Goal: Information Seeking & Learning: Learn about a topic

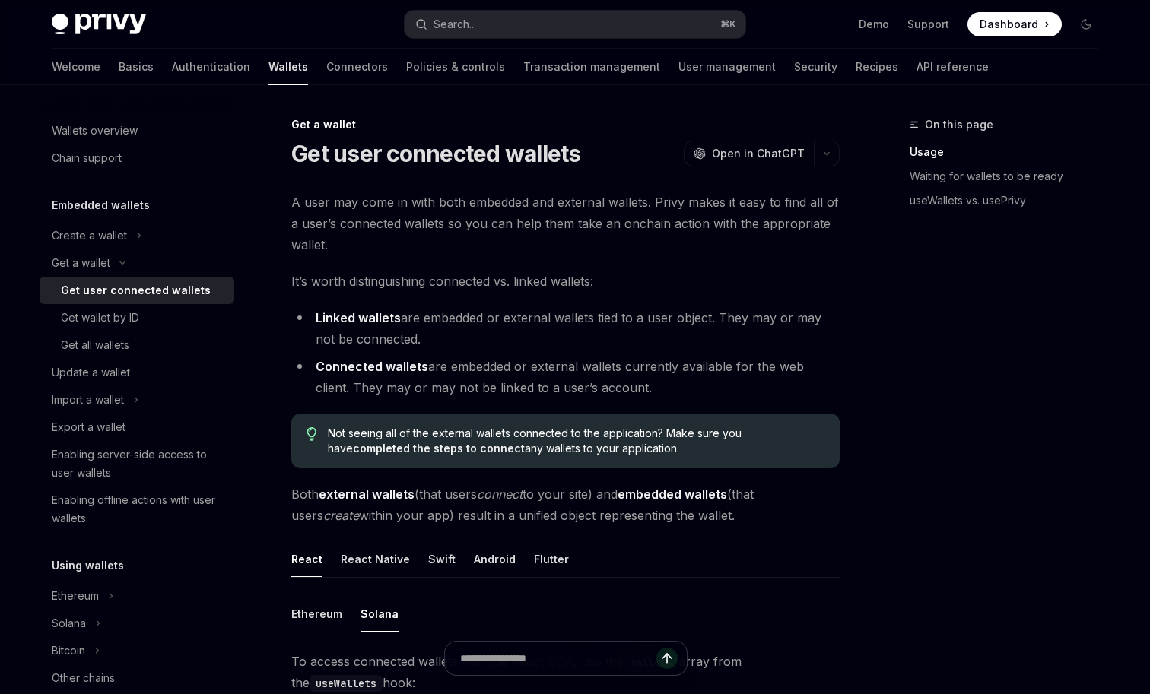
scroll to position [442, 0]
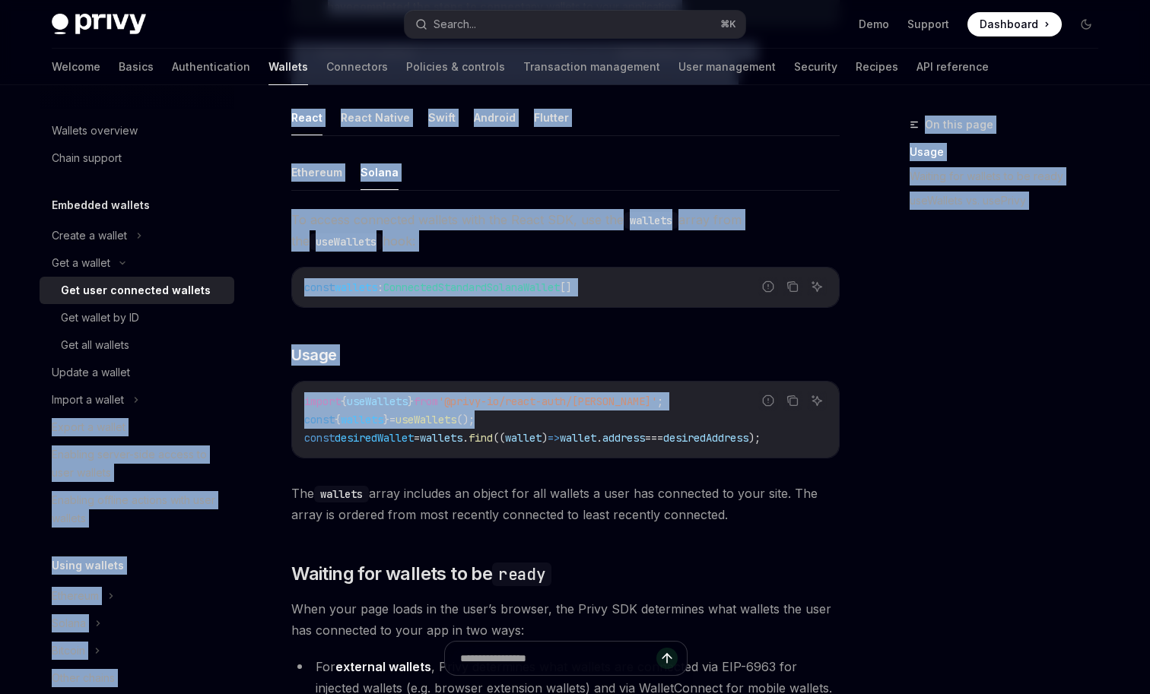
drag, startPoint x: 551, startPoint y: 422, endPoint x: 239, endPoint y: 400, distance: 312.6
click at [239, 400] on div "Wallets overview Chain support Embedded wallets Create a wallet Get a wallet Ge…" at bounding box center [575, 635] width 1120 height 1984
copy div "Loremi d sitame Consecte adipis-elit seddoe te inci utlabor Etdolore magnaal en…"
click at [357, 402] on span "useWallets" at bounding box center [377, 402] width 61 height 14
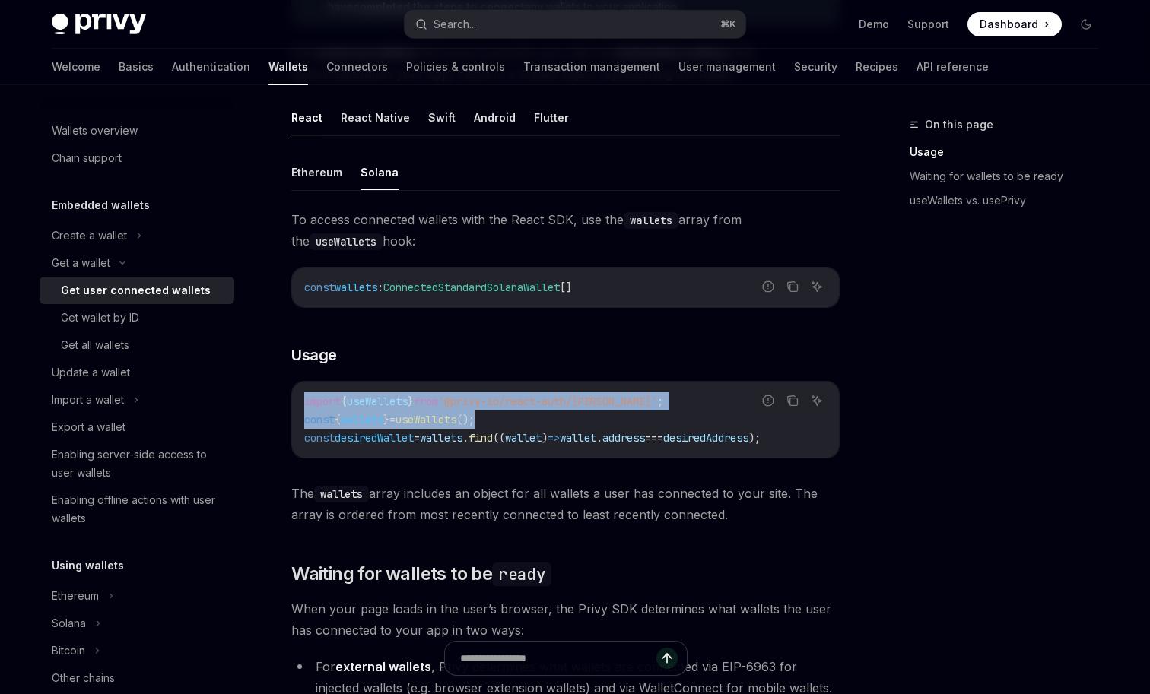
copy code "import { useWallets } from '@privy-io/react-auth/solana' ; const { wallets } = …"
drag, startPoint x: 303, startPoint y: 401, endPoint x: 564, endPoint y: 412, distance: 261.1
click at [564, 412] on div "import { useWallets } from '@privy-io/react-auth/solana' ; const { wallets } = …" at bounding box center [565, 420] width 547 height 76
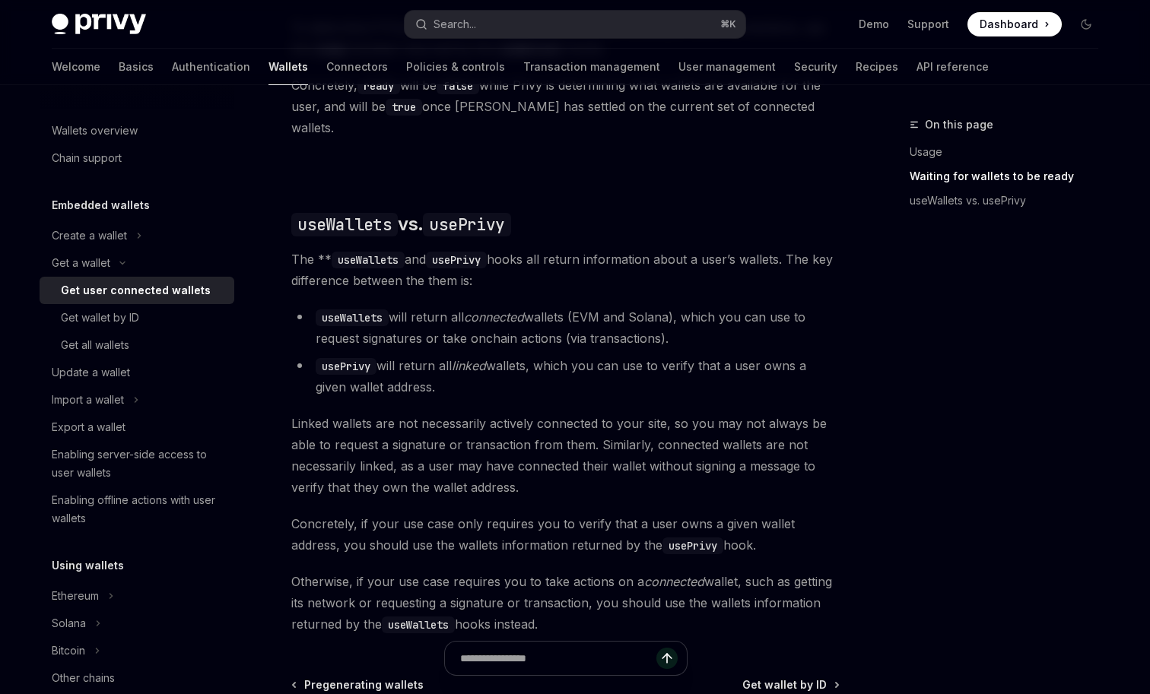
scroll to position [1359, 0]
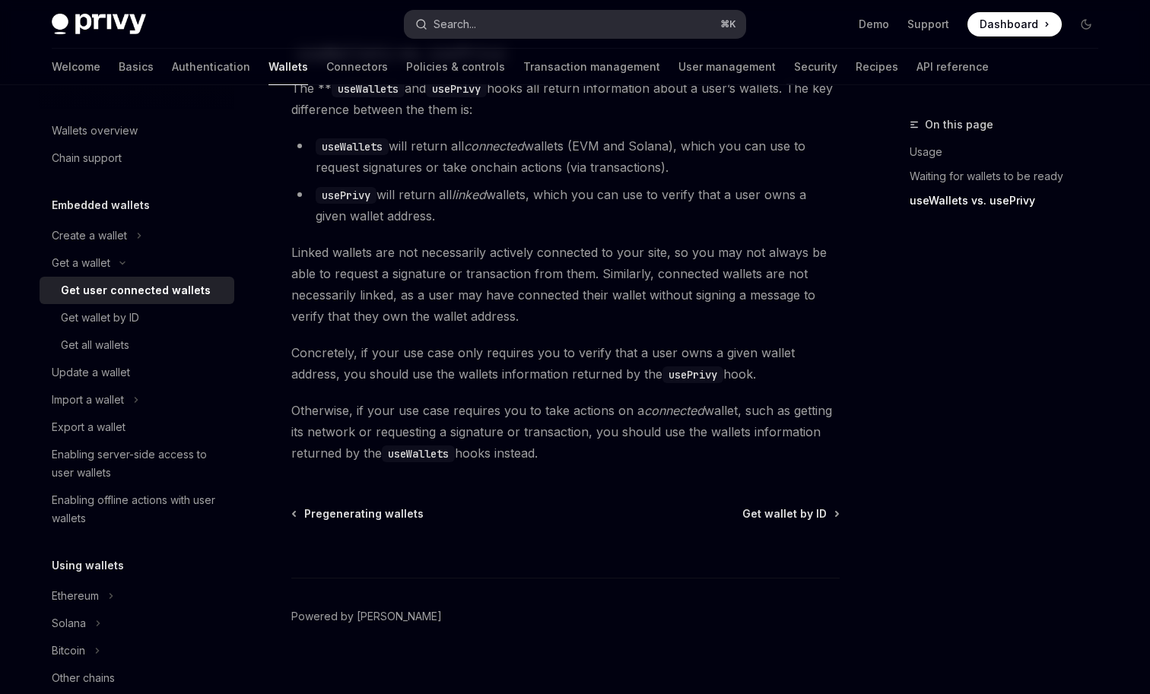
click at [583, 16] on button "Search... ⌘ K" at bounding box center [575, 24] width 341 height 27
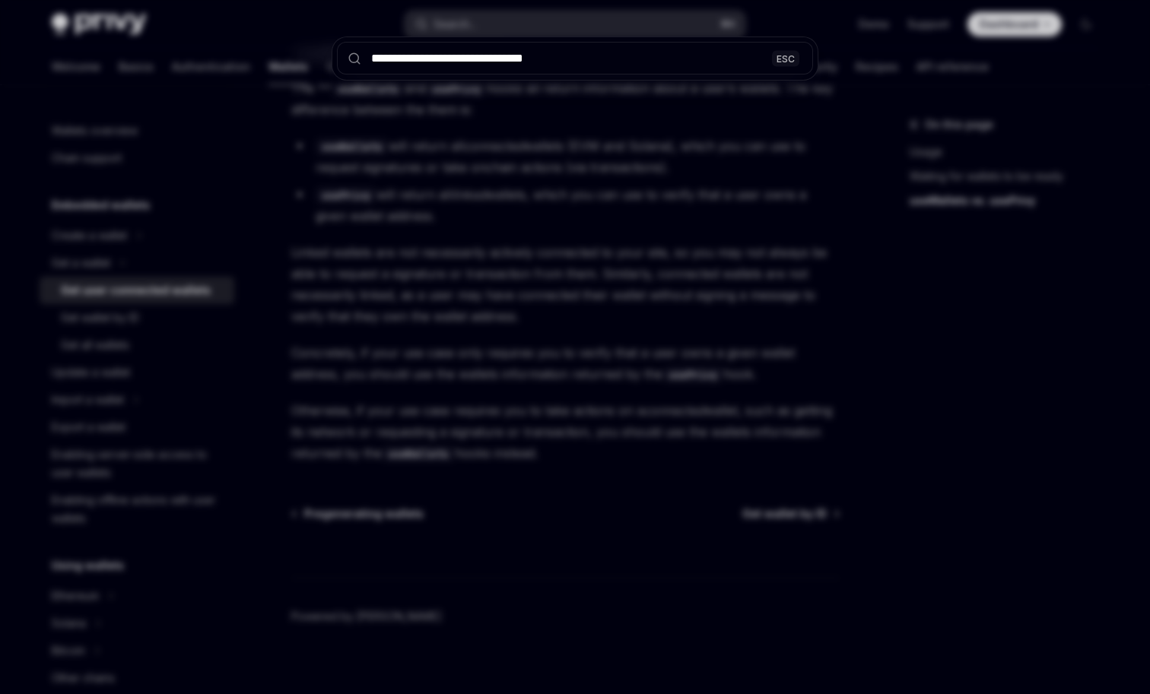
type input "**********"
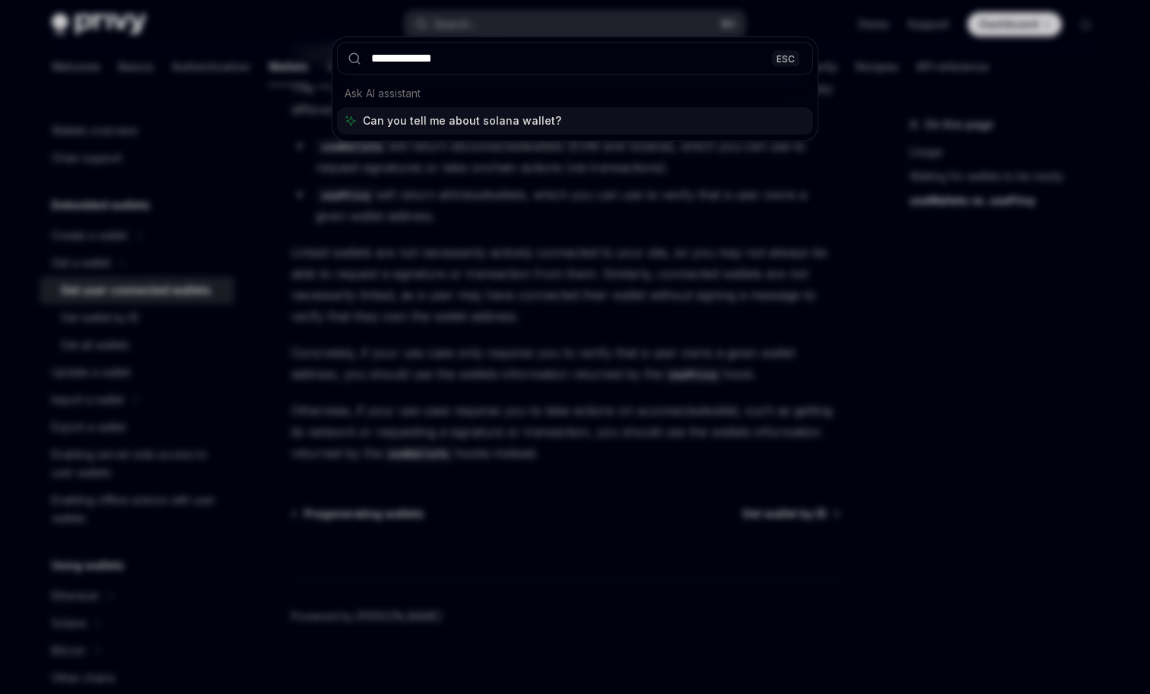
type input "**********"
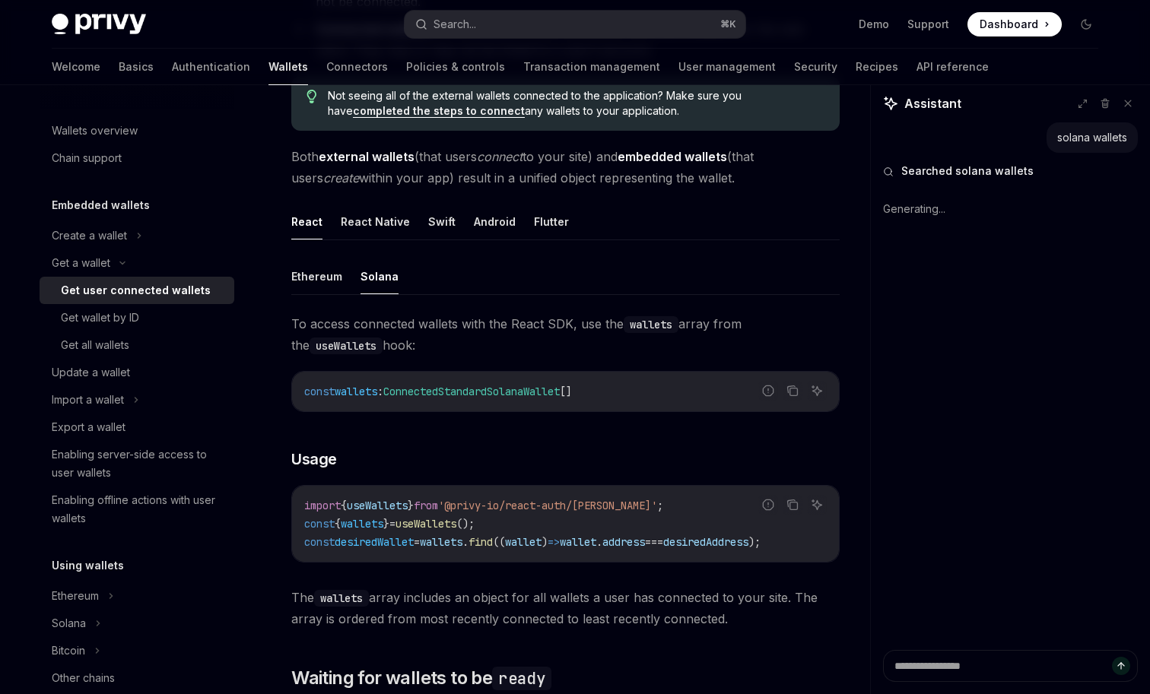
scroll to position [335, 0]
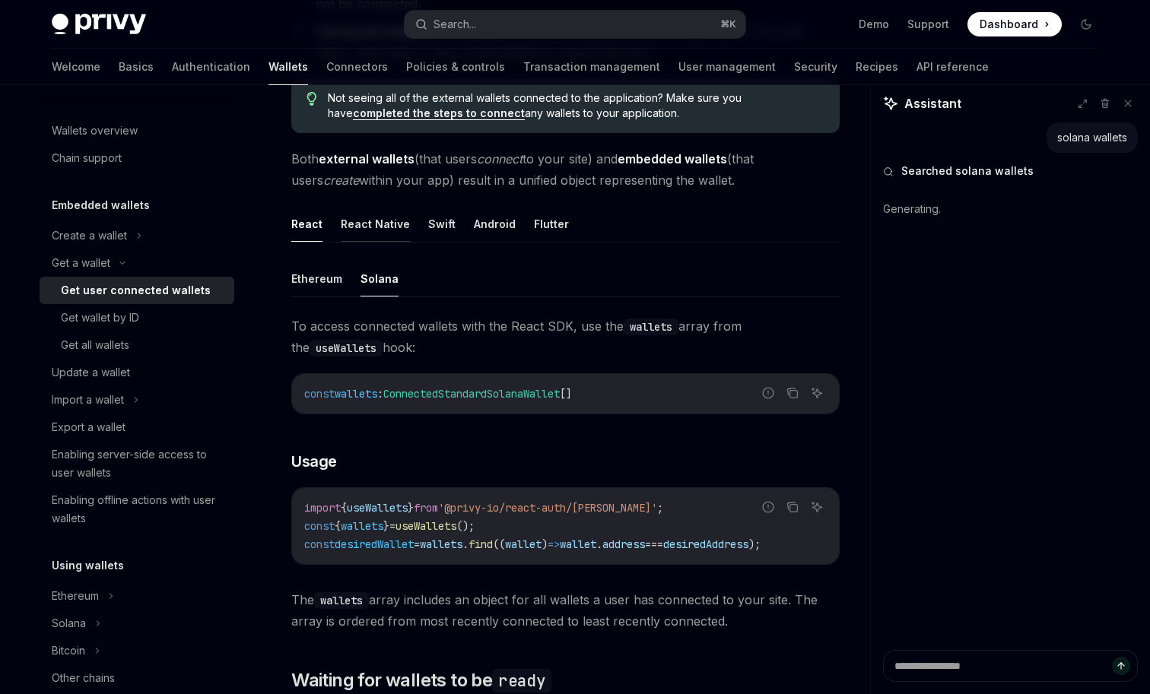
click at [378, 232] on button "React Native" at bounding box center [375, 224] width 69 height 36
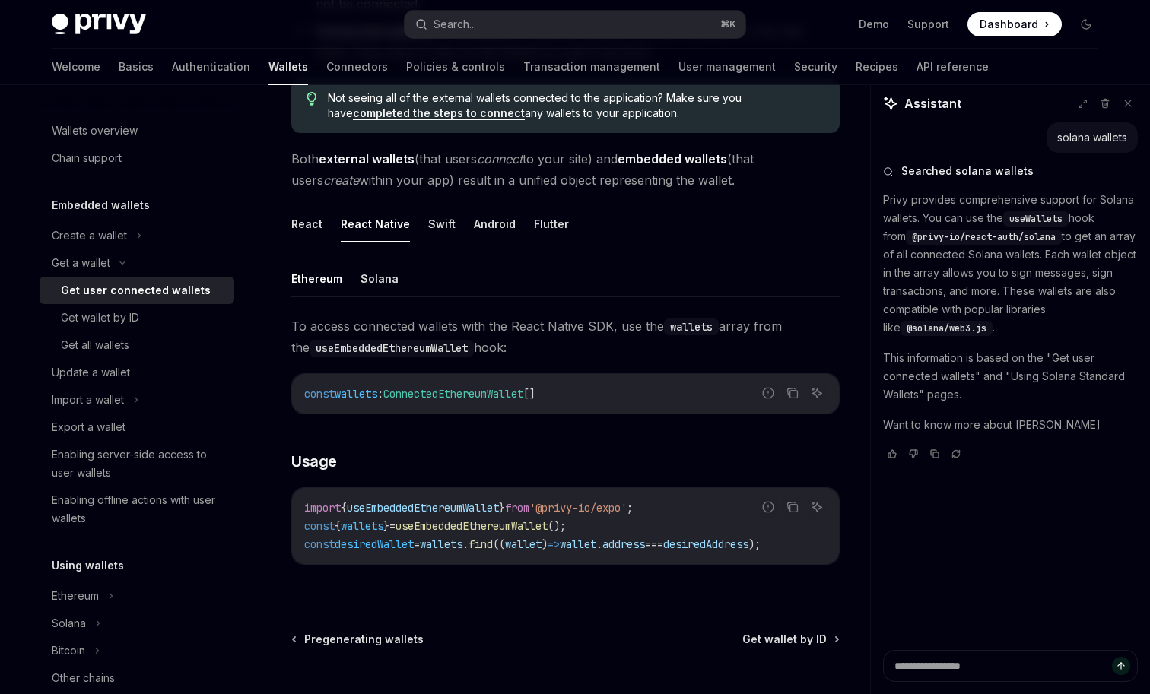
click at [338, 261] on button "Ethereum" at bounding box center [316, 279] width 51 height 36
click at [373, 275] on button "Solana" at bounding box center [380, 279] width 38 height 36
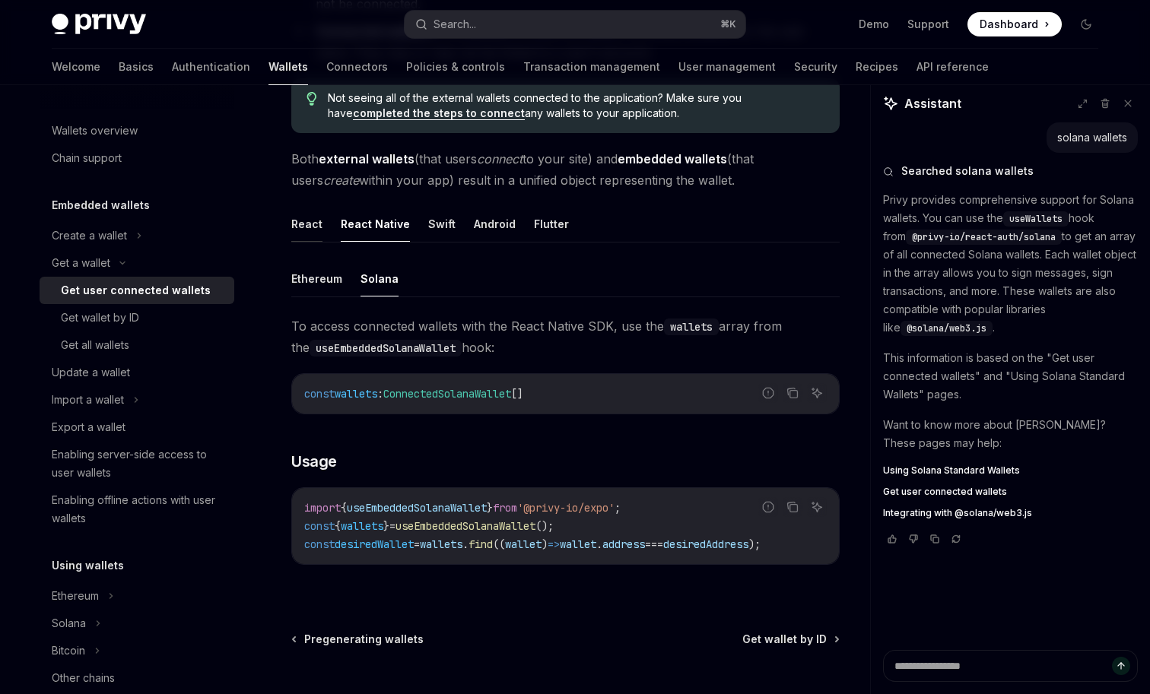
click at [307, 219] on button "React" at bounding box center [306, 224] width 31 height 36
type textarea "*"
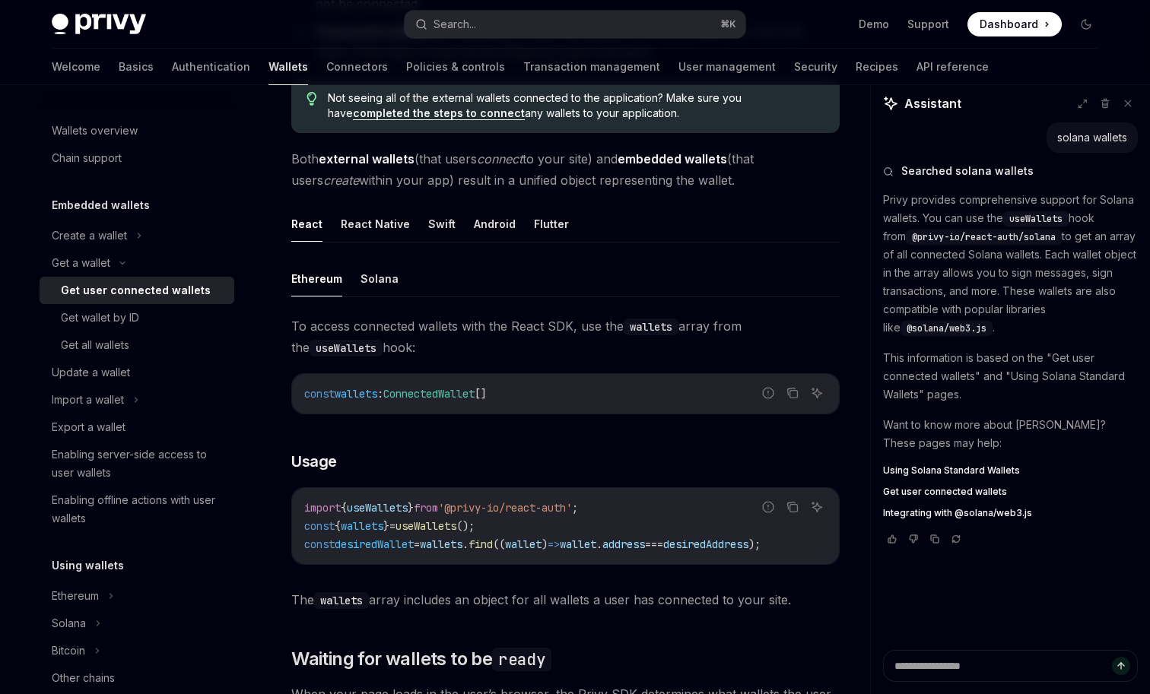
scroll to position [866, 0]
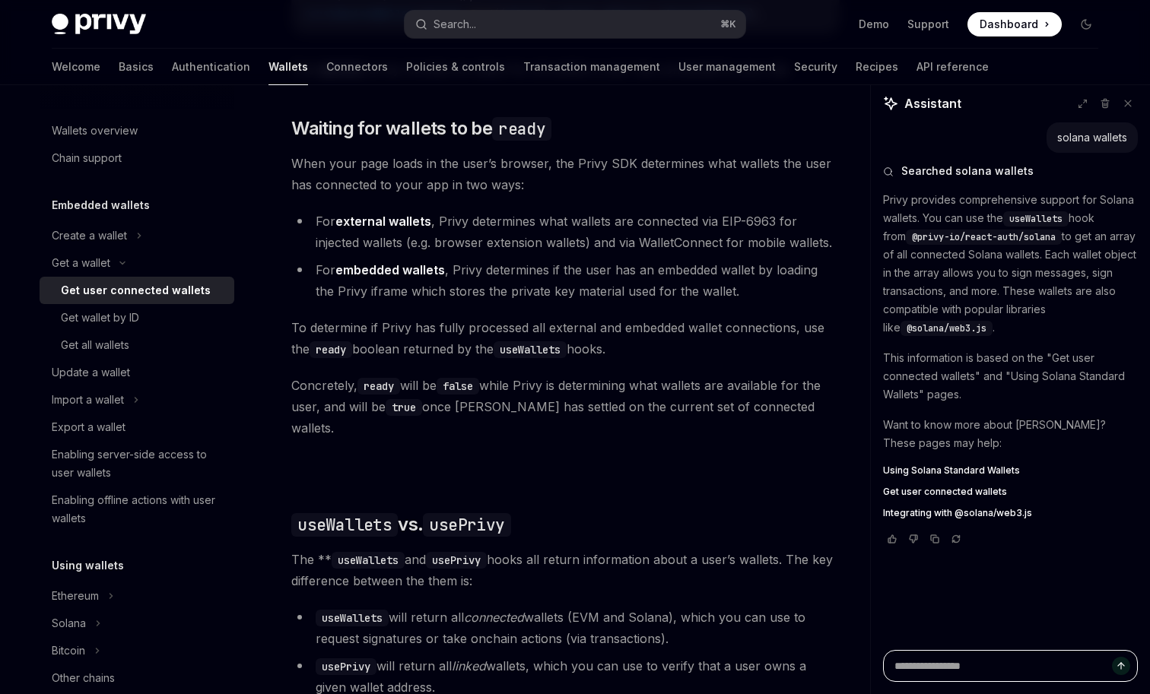
click at [947, 668] on textarea at bounding box center [1010, 666] width 255 height 32
paste textarea "**********"
type textarea "**********"
type textarea "*"
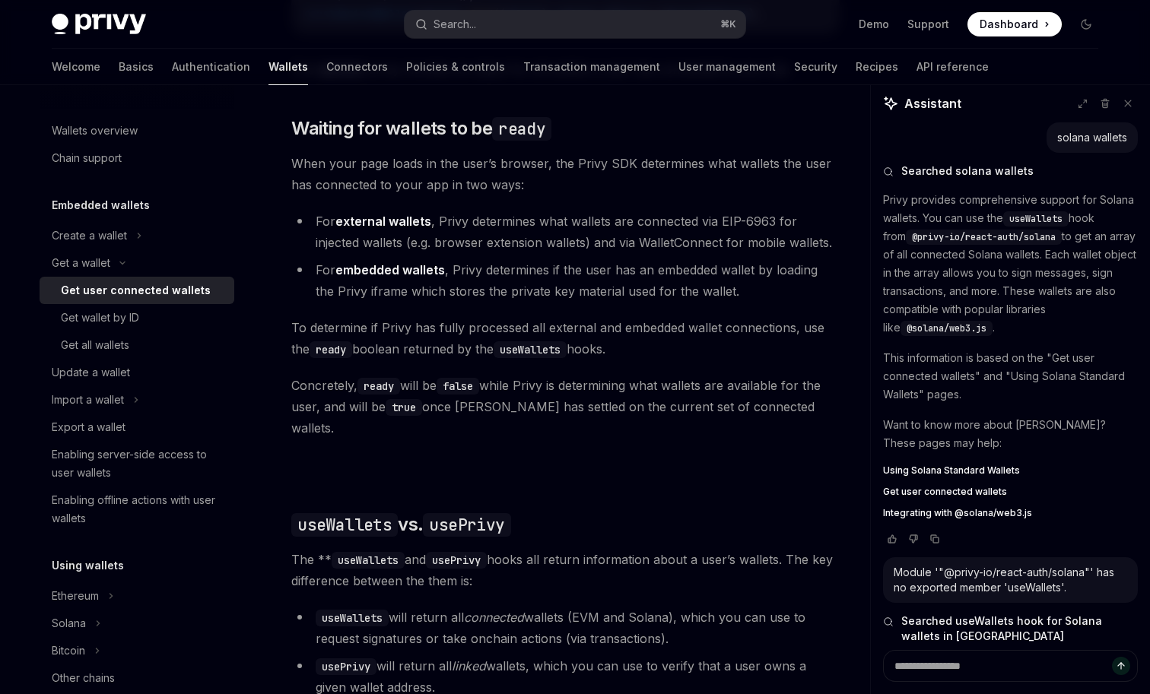
type textarea "*"
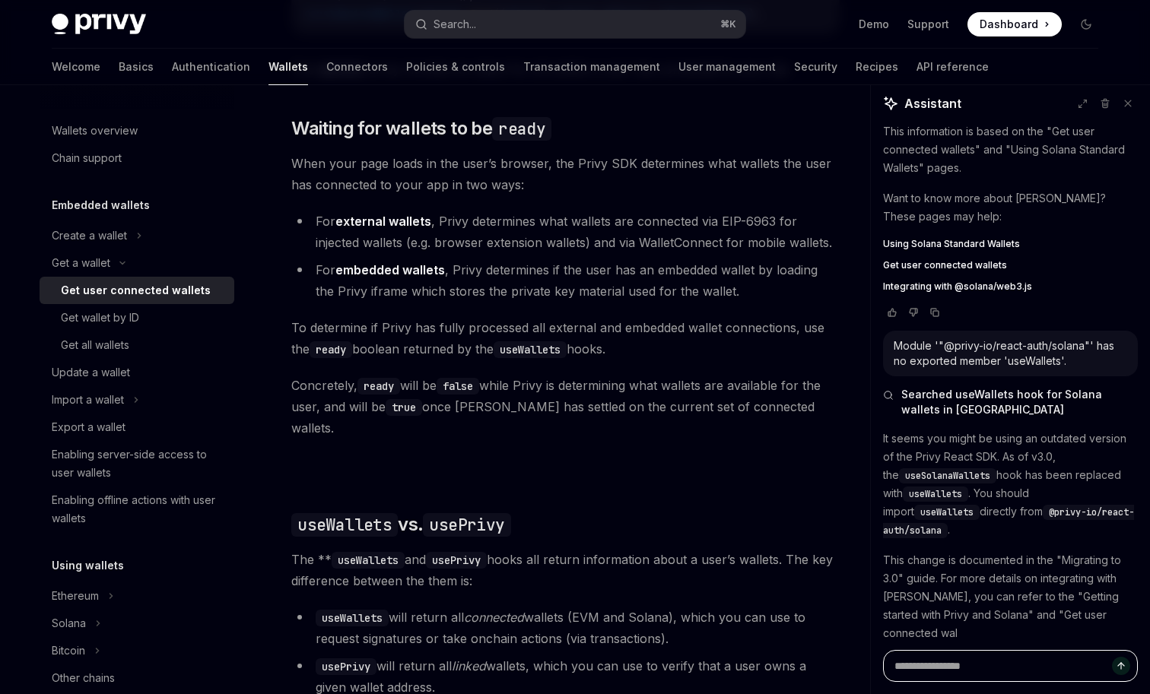
scroll to position [245, 0]
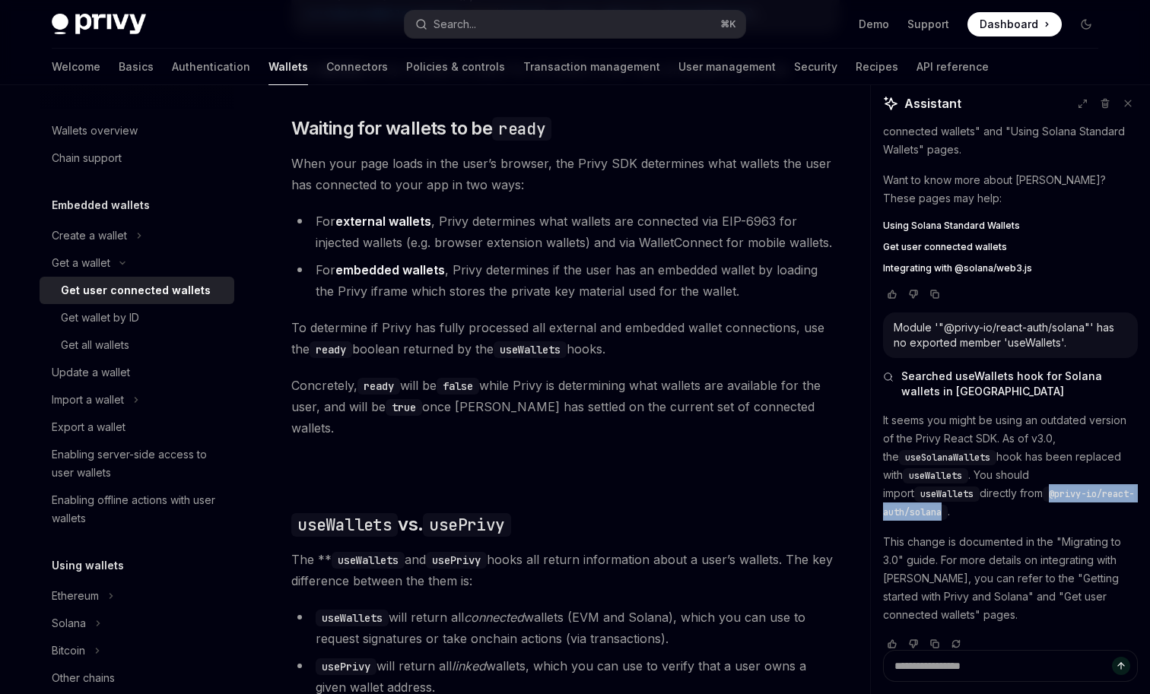
copy span "@privy-io/react-auth/solana"
drag, startPoint x: 954, startPoint y: 501, endPoint x: 1104, endPoint y: 501, distance: 149.8
click at [1104, 501] on code "@privy-io/react-auth/solana" at bounding box center [1008, 503] width 251 height 33
